Goal: Task Accomplishment & Management: Use online tool/utility

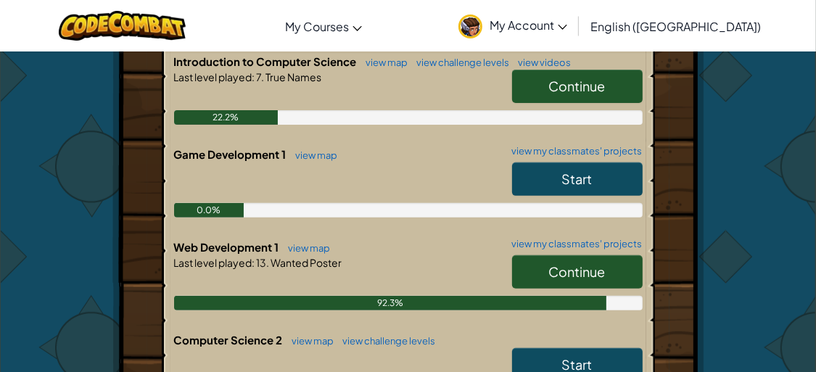
scroll to position [340, 0]
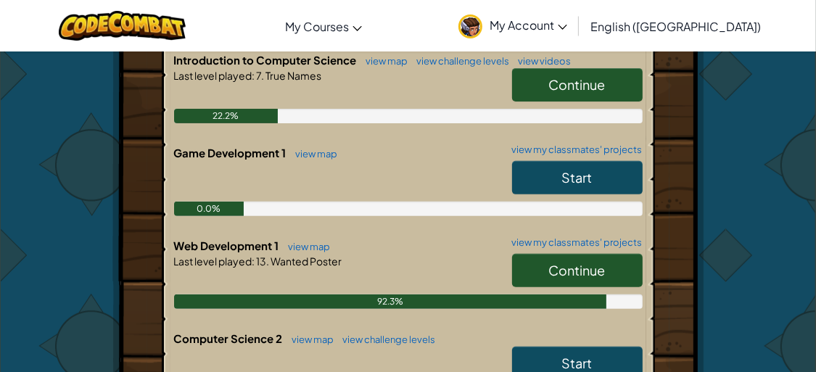
click at [545, 265] on link "Continue" at bounding box center [577, 270] width 131 height 33
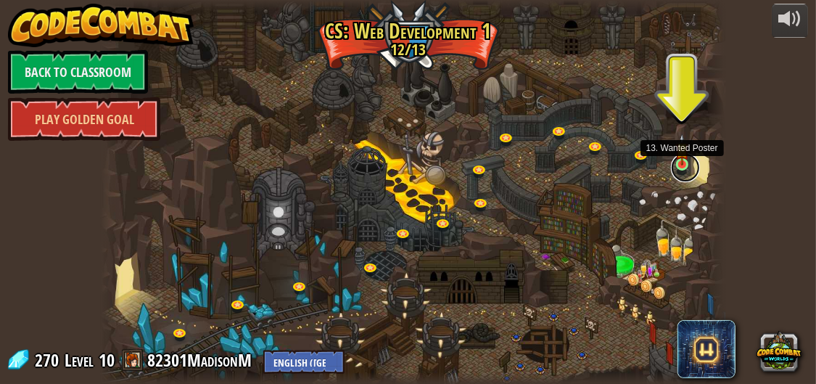
click at [677, 165] on link at bounding box center [685, 167] width 29 height 29
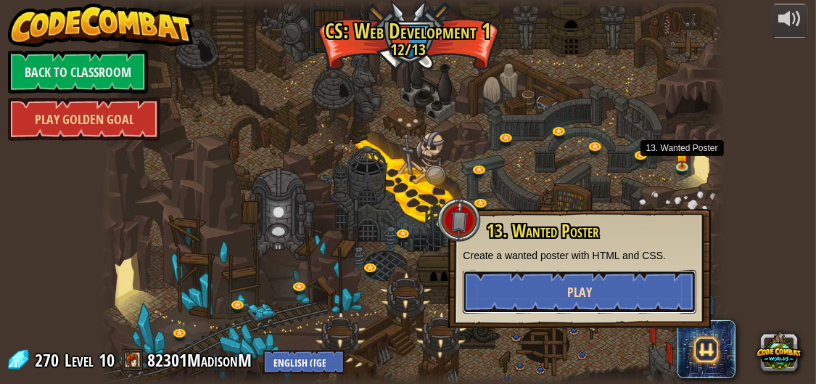
click at [524, 283] on button "Play" at bounding box center [580, 292] width 234 height 44
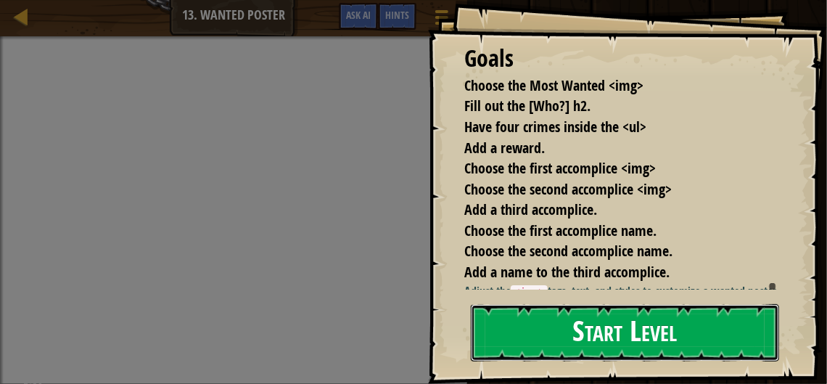
click at [534, 331] on button "Start Level" at bounding box center [625, 332] width 308 height 57
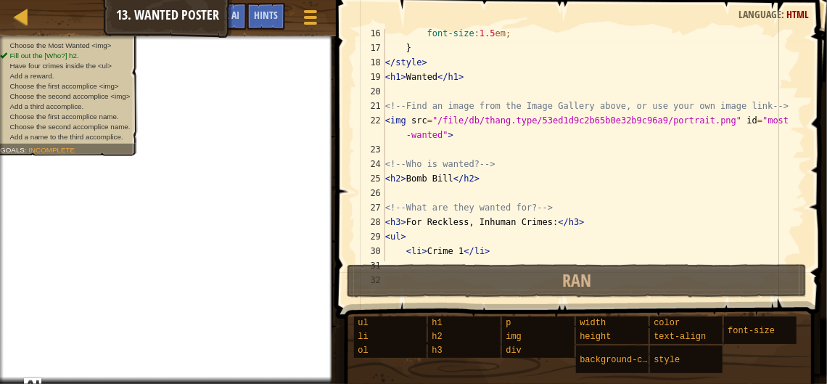
scroll to position [595, 0]
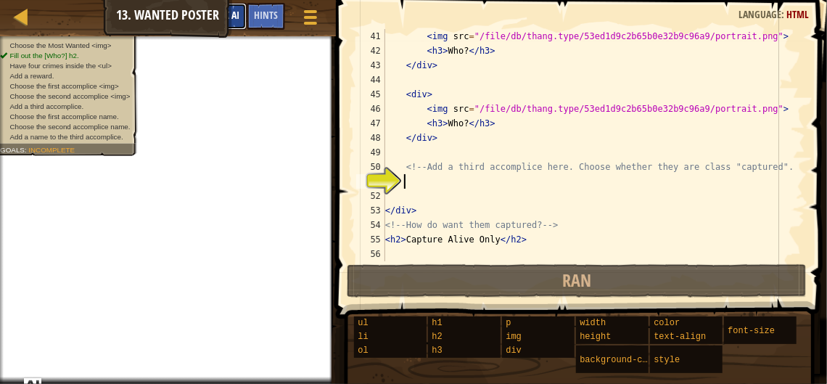
click at [239, 17] on span "Ask AI" at bounding box center [227, 15] width 25 height 14
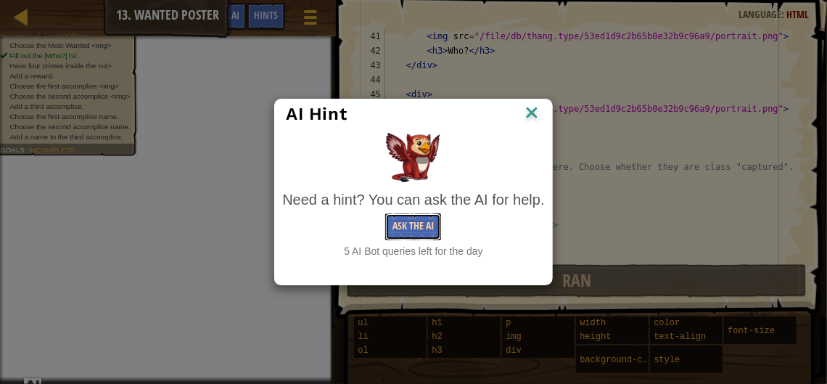
click at [434, 216] on button "Ask the AI" at bounding box center [413, 226] width 56 height 27
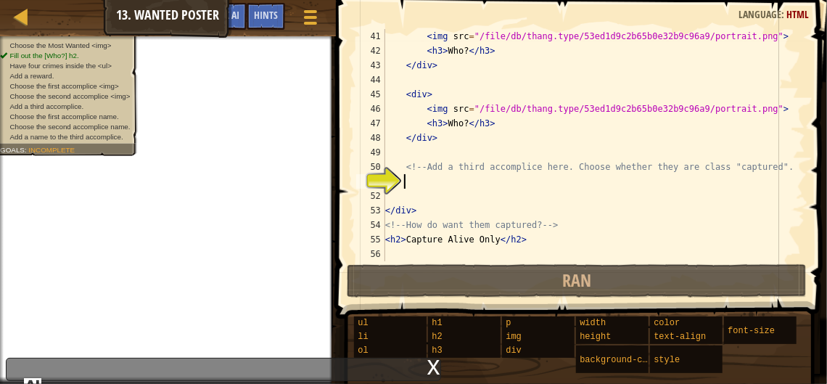
click at [439, 373] on div "x" at bounding box center [433, 365] width 13 height 15
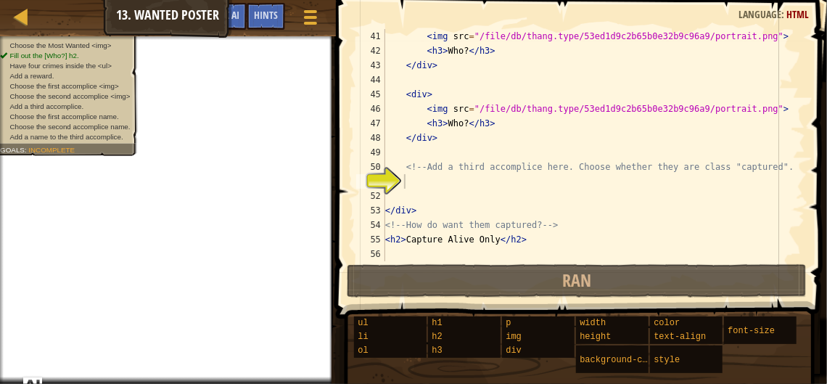
click at [31, 382] on img "Ask AI" at bounding box center [32, 386] width 19 height 19
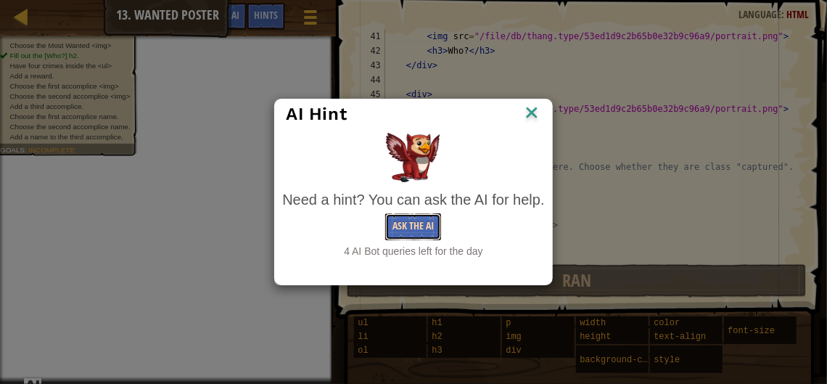
click at [427, 222] on button "Ask the AI" at bounding box center [413, 226] width 56 height 27
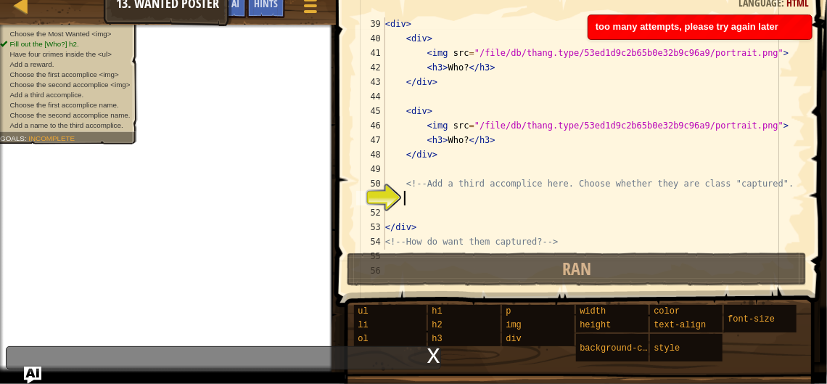
scroll to position [566, 0]
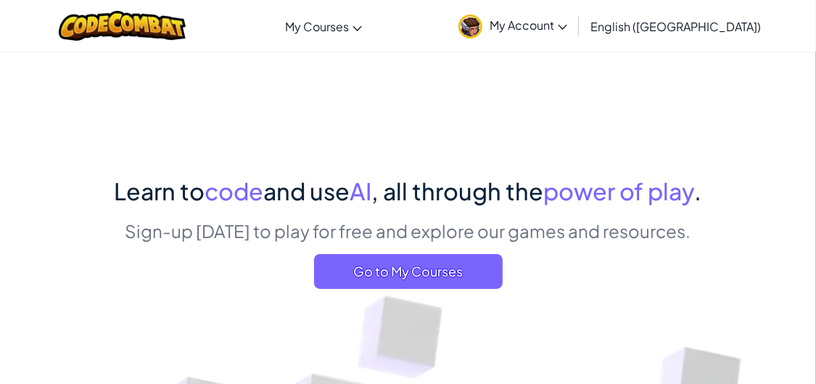
drag, startPoint x: 653, startPoint y: 48, endPoint x: 381, endPoint y: 236, distance: 329.9
drag, startPoint x: 381, startPoint y: 236, endPoint x: 378, endPoint y: 293, distance: 57.4
click at [378, 293] on div "Learn to code and use AI , all through the power of play . Sign-up today to pla…" at bounding box center [408, 236] width 587 height 125
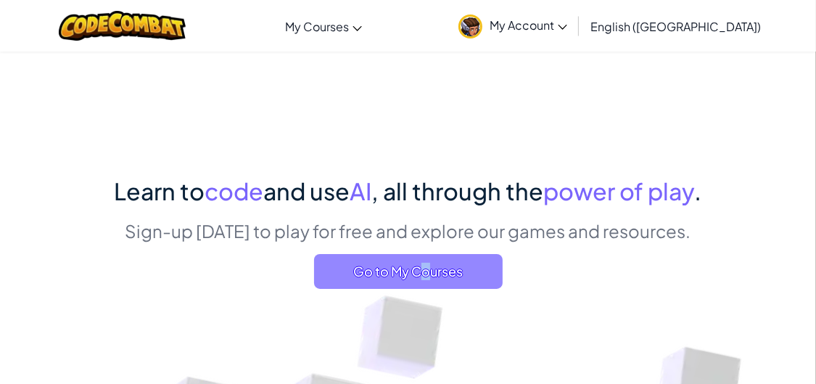
drag, startPoint x: 378, startPoint y: 293, endPoint x: 348, endPoint y: 276, distance: 34.1
click at [348, 276] on span "Go to My Courses" at bounding box center [408, 271] width 189 height 35
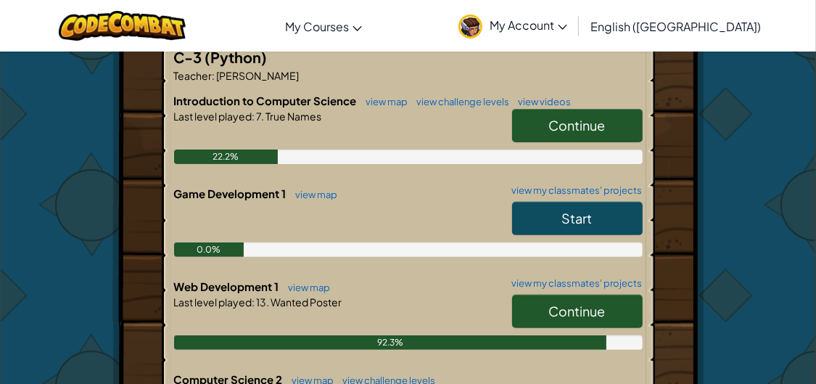
scroll to position [301, 0]
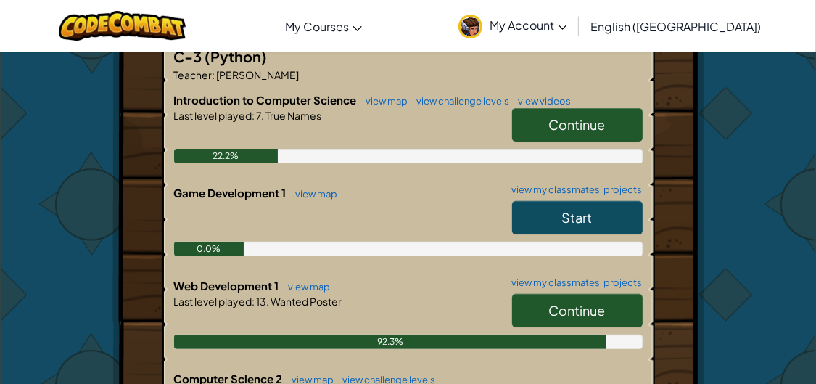
drag, startPoint x: 562, startPoint y: 310, endPoint x: 528, endPoint y: 307, distance: 34.2
drag, startPoint x: 528, startPoint y: 307, endPoint x: 493, endPoint y: 309, distance: 34.8
click at [493, 309] on div at bounding box center [408, 321] width 468 height 26
click at [539, 310] on link "Continue" at bounding box center [577, 310] width 131 height 33
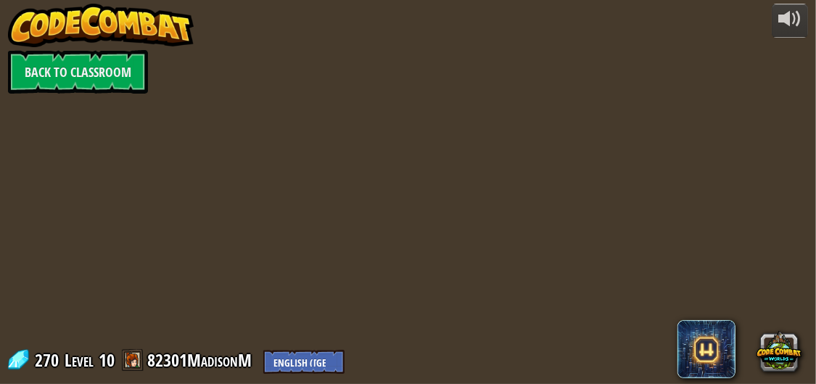
click at [539, 310] on div at bounding box center [413, 192] width 624 height 384
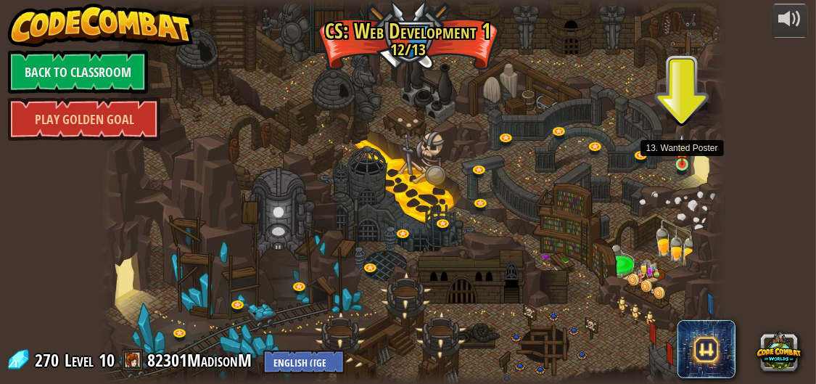
click at [688, 160] on img at bounding box center [682, 149] width 14 height 32
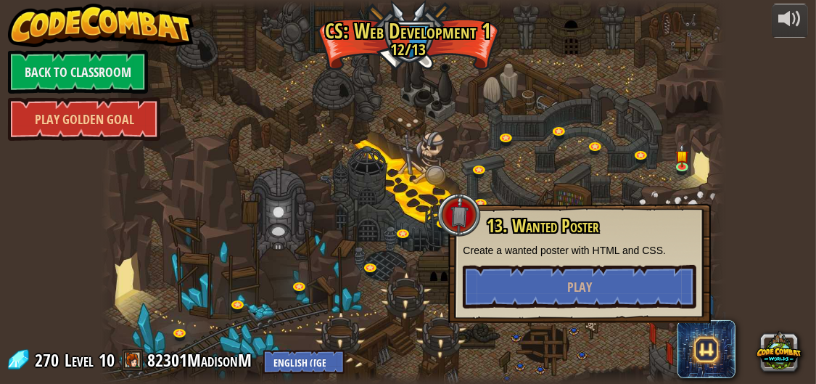
click at [555, 308] on div "13. Wanted Poster Create a wanted poster with HTML and CSS. Play" at bounding box center [579, 263] width 263 height 119
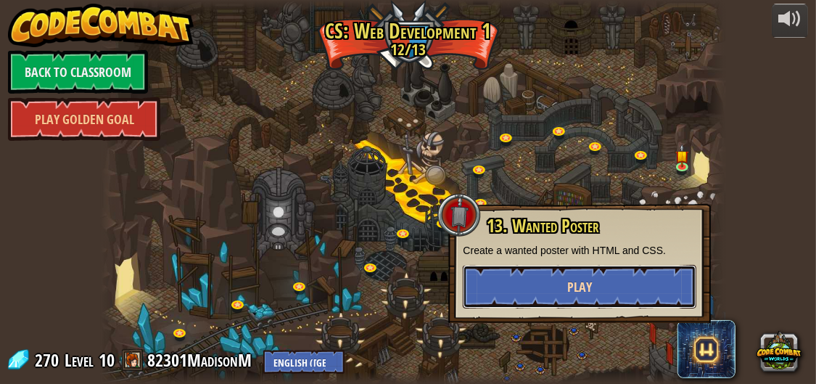
click at [546, 303] on button "Play" at bounding box center [580, 287] width 234 height 44
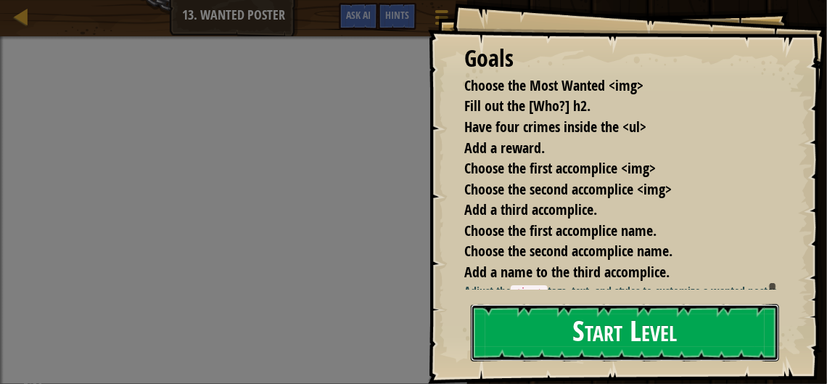
click at [608, 345] on button "Start Level" at bounding box center [625, 332] width 308 height 57
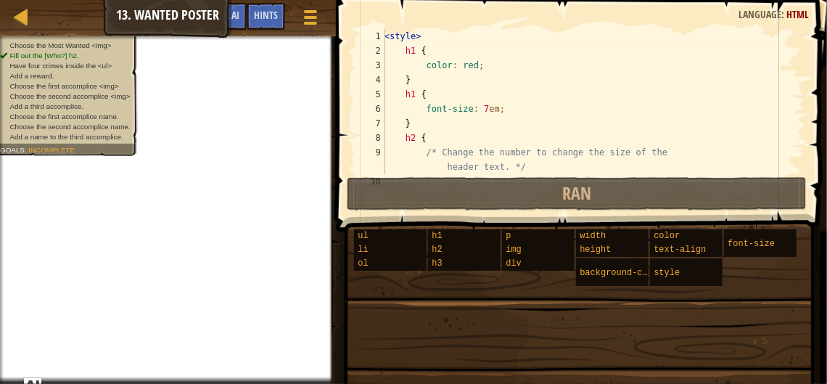
click at [363, 20] on span at bounding box center [582, 95] width 503 height 274
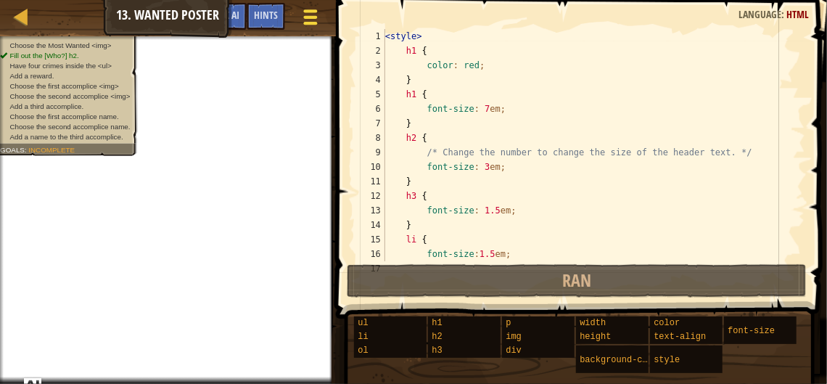
scroll to position [595, 0]
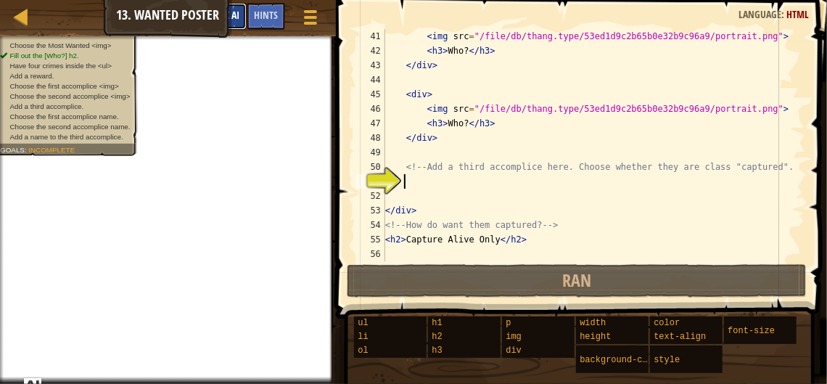
click at [238, 15] on span "Ask AI" at bounding box center [227, 15] width 25 height 14
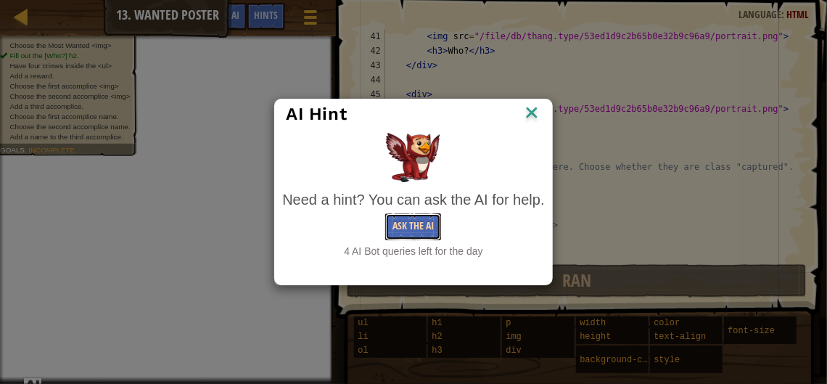
click at [421, 224] on button "Ask the AI" at bounding box center [413, 226] width 56 height 27
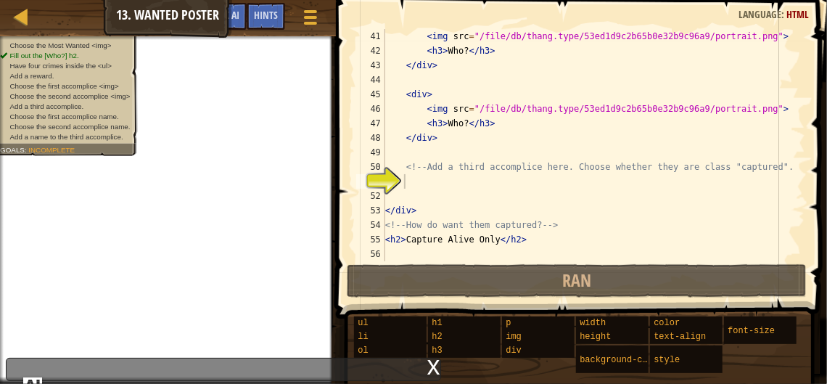
click at [36, 379] on img "Ask AI" at bounding box center [32, 386] width 19 height 19
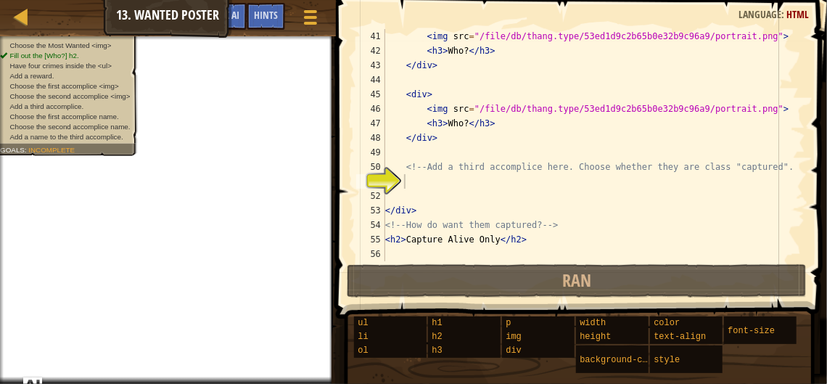
click at [36, 379] on img "Ask AI" at bounding box center [32, 386] width 19 height 19
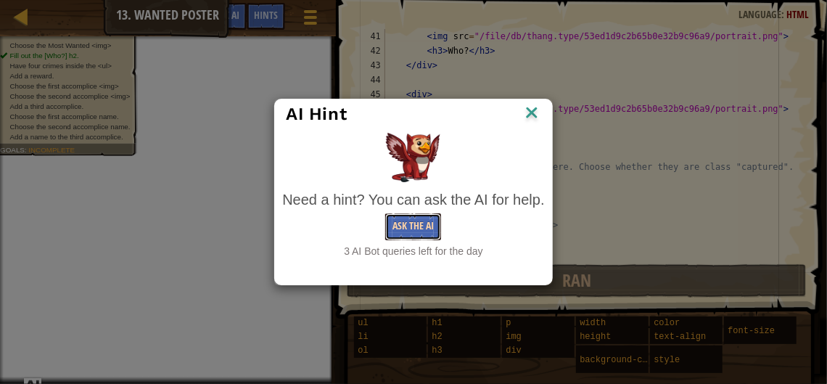
click at [429, 234] on button "Ask the AI" at bounding box center [413, 226] width 56 height 27
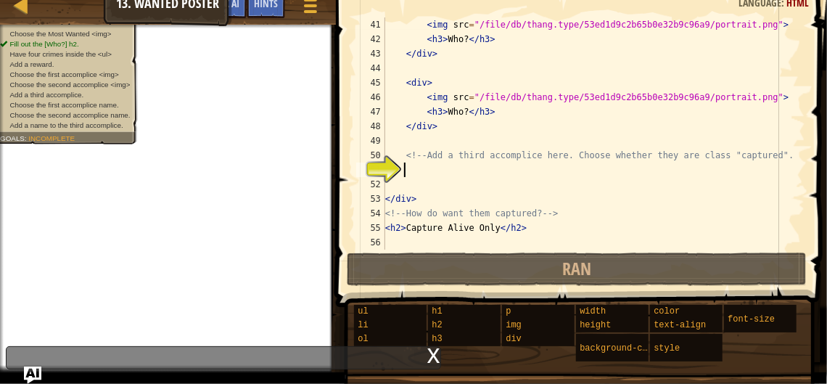
type textarea "f"
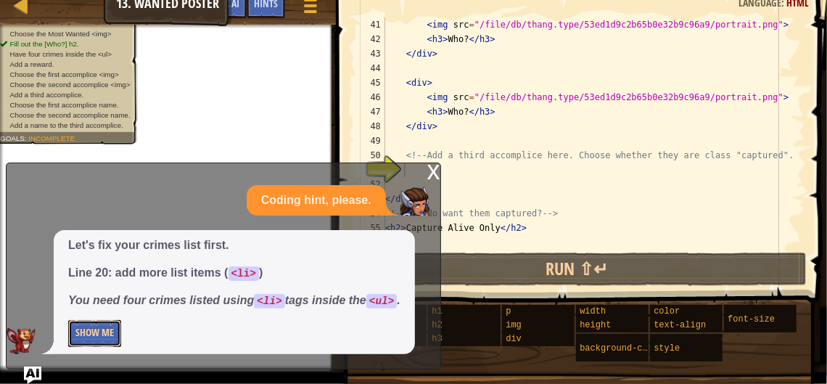
click at [98, 342] on button "Show Me" at bounding box center [94, 333] width 53 height 27
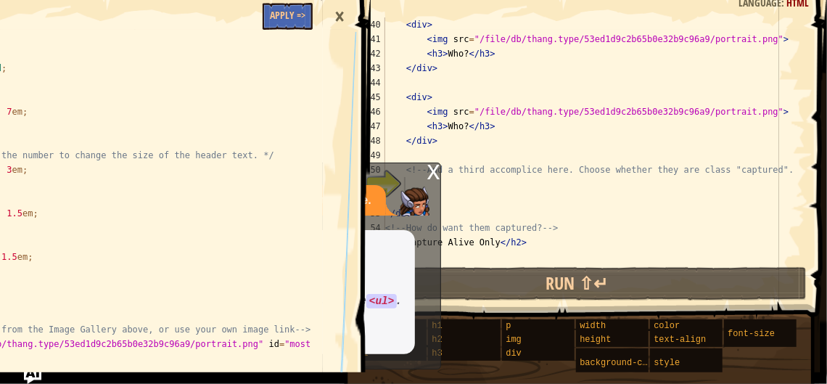
scroll to position [579, 0]
click at [292, 8] on button "Apply =>" at bounding box center [288, 16] width 50 height 27
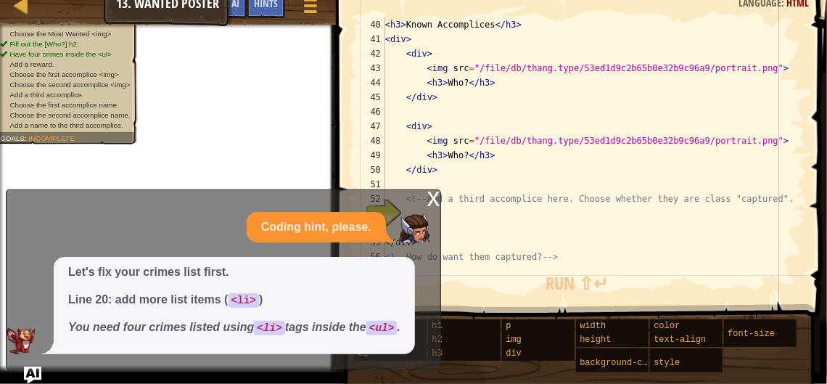
click at [436, 202] on div "x" at bounding box center [433, 197] width 13 height 15
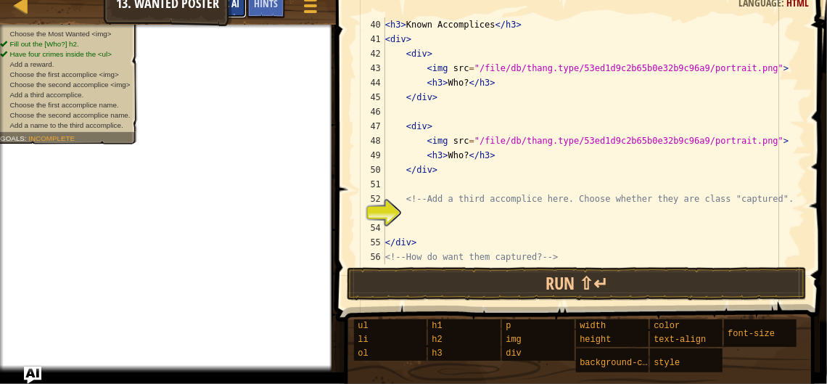
click at [234, 7] on span "Ask AI" at bounding box center [227, 3] width 25 height 14
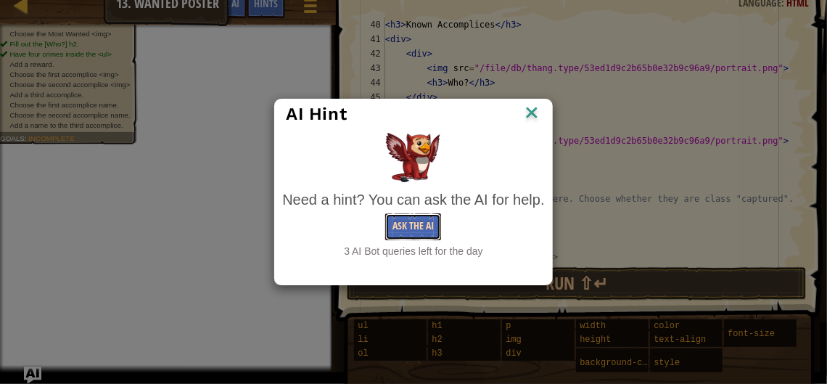
click at [386, 226] on button "Ask the AI" at bounding box center [413, 226] width 56 height 27
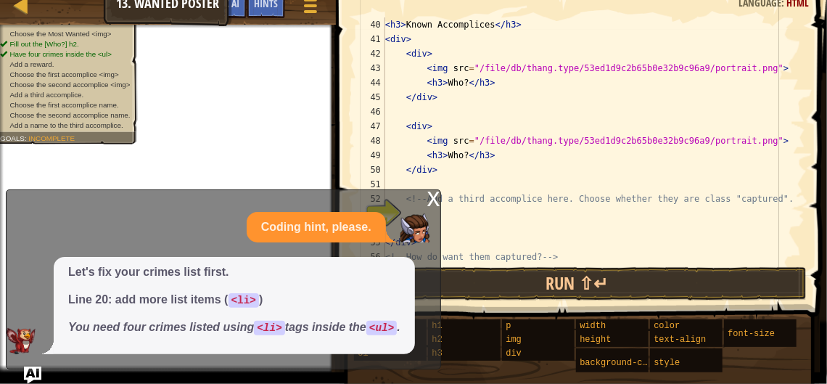
scroll to position [3, 0]
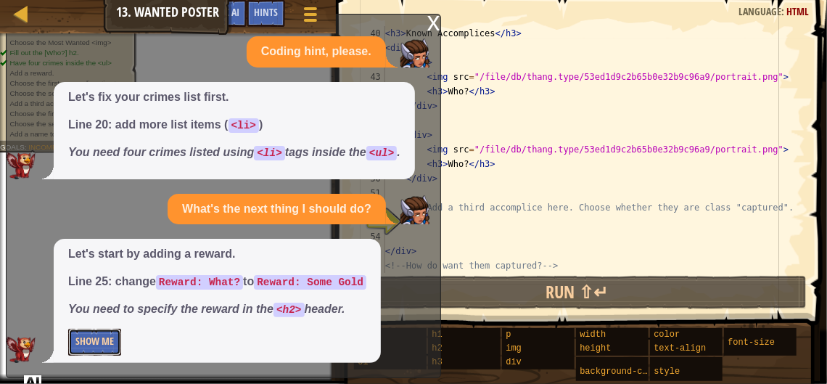
click at [110, 339] on button "Show Me" at bounding box center [94, 342] width 53 height 27
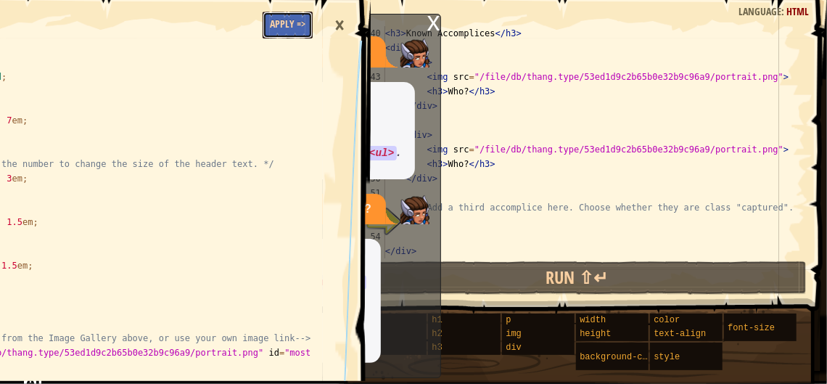
click at [276, 28] on button "Apply =>" at bounding box center [288, 25] width 50 height 27
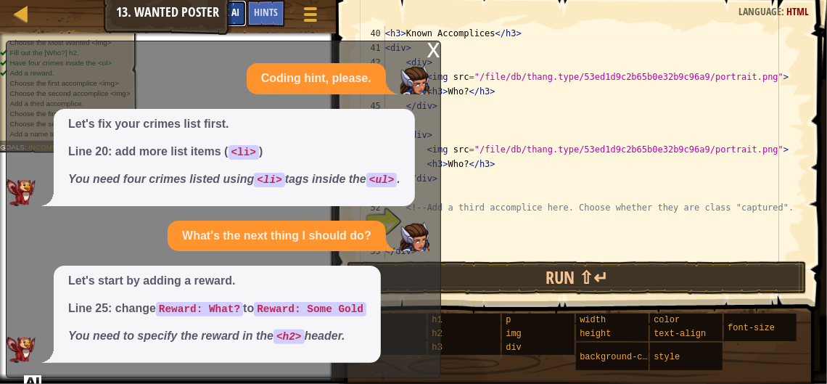
click at [232, 8] on span "Ask AI" at bounding box center [227, 12] width 25 height 14
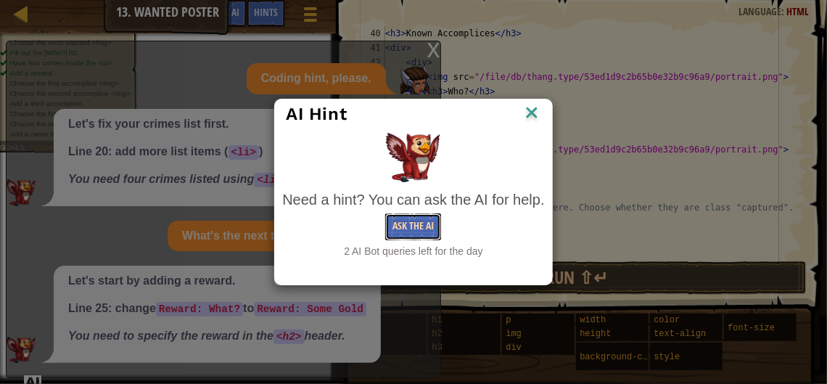
click at [407, 220] on button "Ask the AI" at bounding box center [413, 226] width 56 height 27
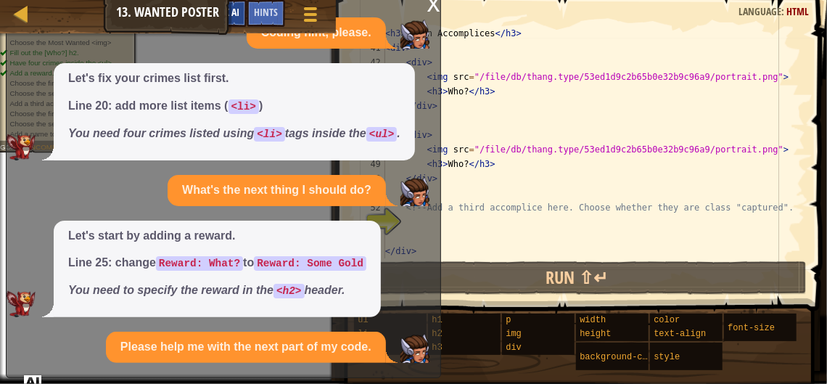
scroll to position [101, 0]
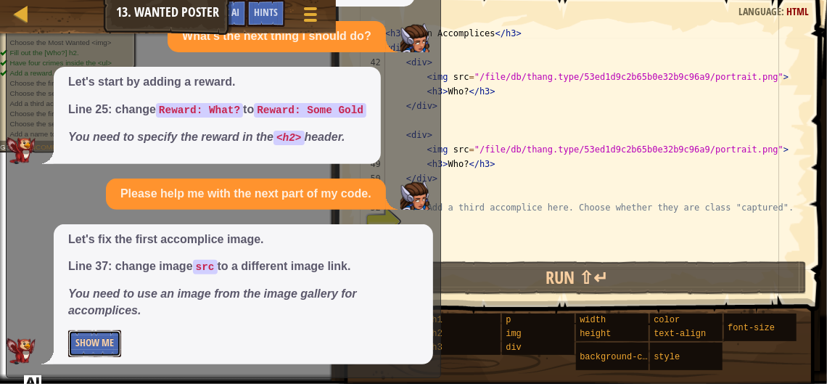
click at [92, 347] on button "Show Me" at bounding box center [94, 343] width 53 height 27
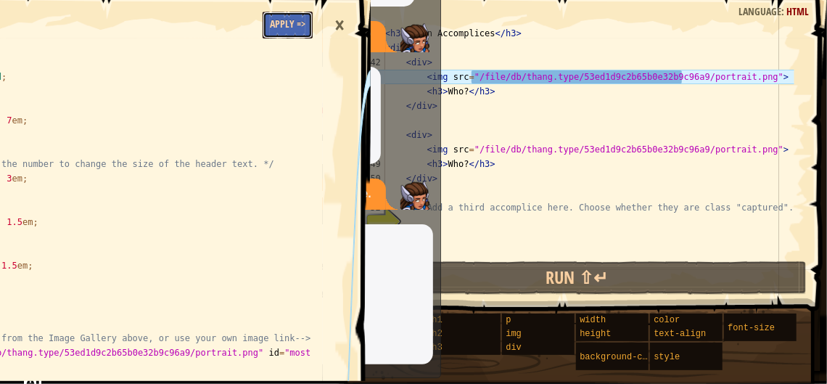
click at [284, 21] on button "Apply =>" at bounding box center [288, 25] width 50 height 27
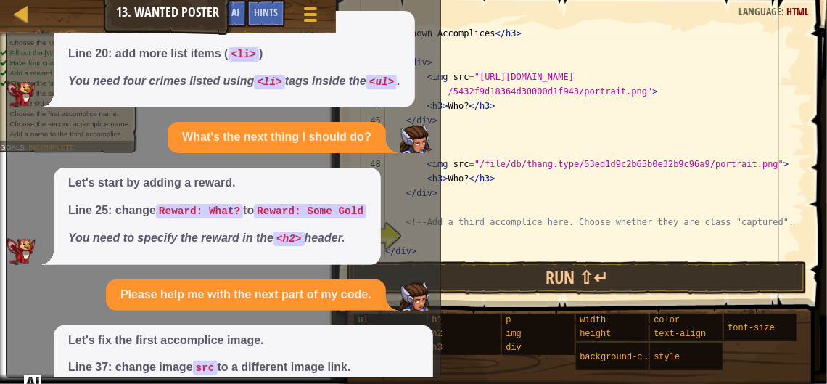
scroll to position [75, 0]
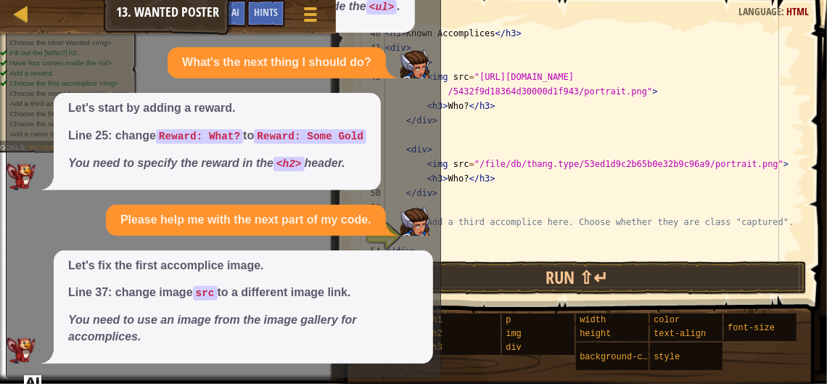
click at [468, 237] on div "< h3 > Known Accomplices </ h3 > < div > < div > < img src = "https://www.codec…" at bounding box center [588, 156] width 412 height 261
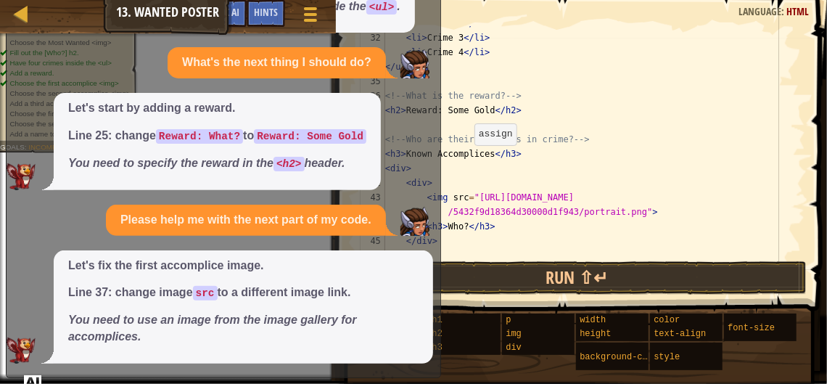
scroll to position [459, 0]
